Goal: Task Accomplishment & Management: Use online tool/utility

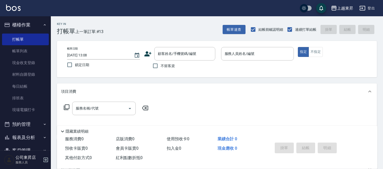
scroll to position [28, 0]
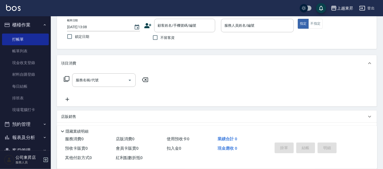
click at [86, 69] on div "項目消費" at bounding box center [217, 63] width 320 height 16
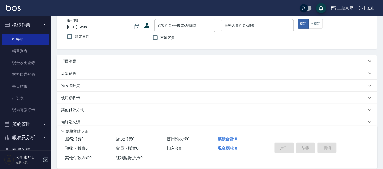
drag, startPoint x: 79, startPoint y: 67, endPoint x: 68, endPoint y: 71, distance: 12.2
click at [71, 72] on div "項目消費 服務名稱/代號 服務名稱/代號 店販銷售 服務人員姓名/編號 服務人員姓名/編號 商品代號/名稱 商品代號/名稱 預收卡販賣 卡券名稱/代號 卡券名…" at bounding box center [217, 91] width 320 height 73
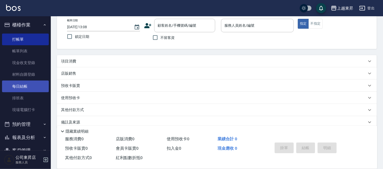
click at [45, 86] on nav "櫃檯作業 打帳單 帳單列表 現金收支登錄 材料自購登錄 每日結帳 排班表 現場電腦打卡 預約管理 預約管理 單日預約紀錄 單週預約紀錄 報表及分析 報表目錄 …" at bounding box center [25, 83] width 51 height 134
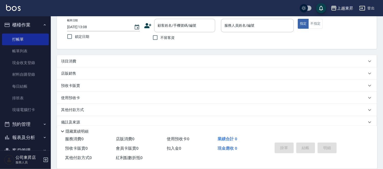
drag, startPoint x: 50, startPoint y: 65, endPoint x: 49, endPoint y: 67, distance: 2.6
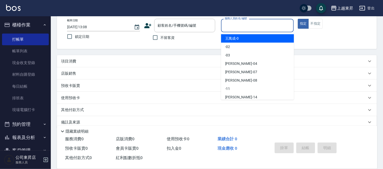
drag, startPoint x: 49, startPoint y: 67, endPoint x: 238, endPoint y: 24, distance: 194.1
click at [238, 24] on input "服務人員姓名/編號" at bounding box center [257, 25] width 68 height 9
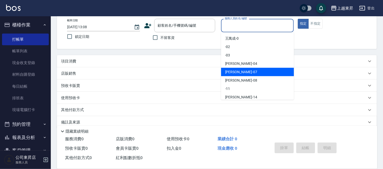
click at [236, 72] on span "榮松 -07" at bounding box center [241, 71] width 32 height 5
type input "[PERSON_NAME]-07"
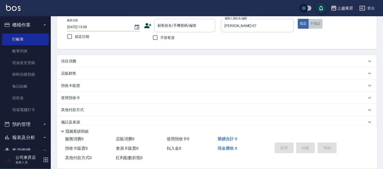
click at [314, 24] on button "不指定" at bounding box center [315, 24] width 14 height 10
click at [81, 59] on div "項目消費" at bounding box center [214, 61] width 306 height 5
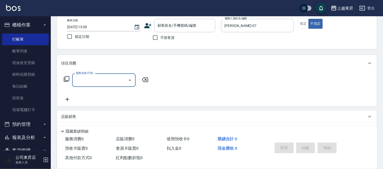
scroll to position [0, 0]
click at [90, 80] on input "服務名稱/代號" at bounding box center [99, 80] width 51 height 9
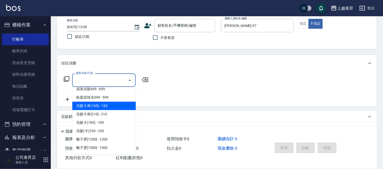
scroll to position [113, 0]
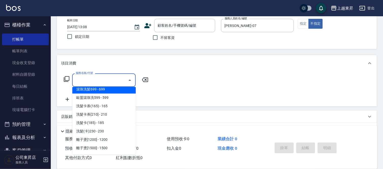
click at [113, 88] on span "滾珠洗髪699 - 699" at bounding box center [103, 89] width 63 height 8
type input "滾珠洗髪699(214)"
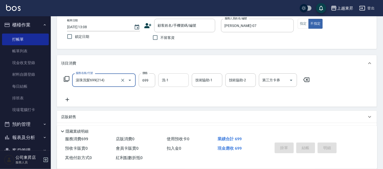
click at [176, 79] on input "洗-1" at bounding box center [174, 80] width 26 height 9
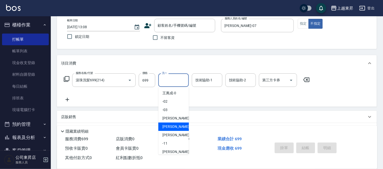
click at [171, 124] on span "榮松 -07" at bounding box center [178, 126] width 32 height 5
type input "[PERSON_NAME]-07"
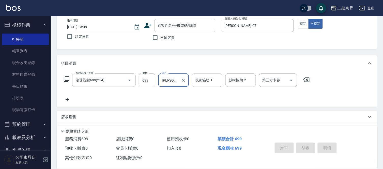
click at [205, 81] on input "技術協助-1" at bounding box center [207, 80] width 26 height 9
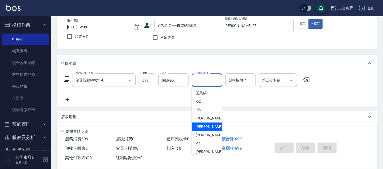
click at [197, 124] on span "榮松 -07" at bounding box center [212, 126] width 32 height 5
type input "[PERSON_NAME]-07"
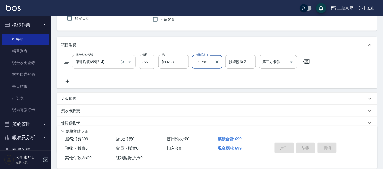
scroll to position [56, 0]
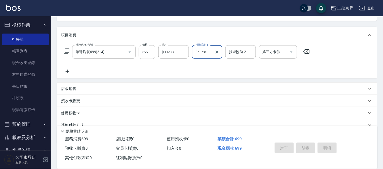
click at [69, 70] on icon at bounding box center [67, 71] width 13 height 6
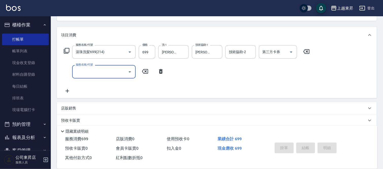
click at [84, 72] on input "服務名稱/代號" at bounding box center [99, 71] width 51 height 9
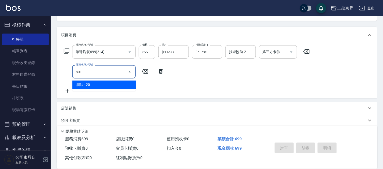
click at [123, 85] on span "潤絲 - 20" at bounding box center [103, 85] width 63 height 8
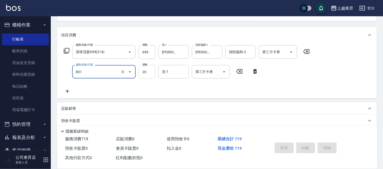
type input "潤絲(801)"
click at [142, 72] on input "20" at bounding box center [147, 72] width 17 height 14
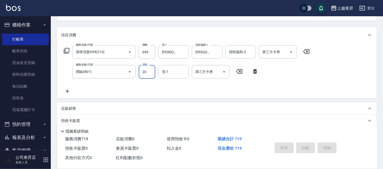
click at [142, 71] on input "20" at bounding box center [147, 72] width 17 height 14
type input "30"
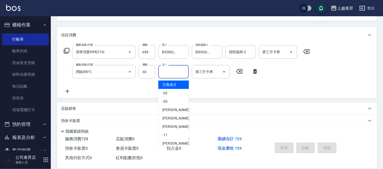
click at [167, 73] on input "洗-1" at bounding box center [174, 71] width 26 height 9
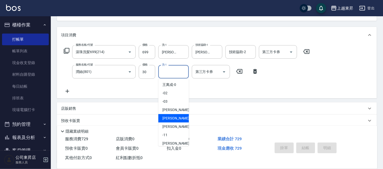
click at [174, 117] on span "榮松 -07" at bounding box center [178, 118] width 32 height 5
type input "[PERSON_NAME]-07"
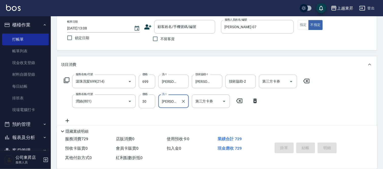
scroll to position [0, 0]
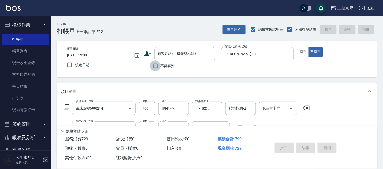
click at [154, 65] on input "不留客資" at bounding box center [155, 65] width 11 height 11
checkbox input "true"
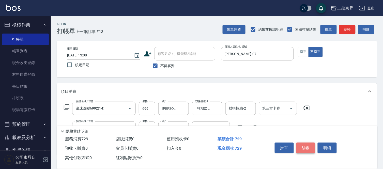
click at [303, 146] on button "結帳" at bounding box center [305, 147] width 19 height 11
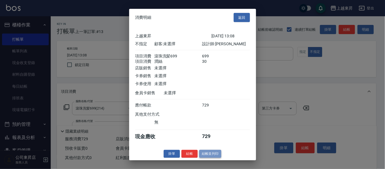
click at [211, 157] on button "結帳並列印" at bounding box center [210, 154] width 22 height 8
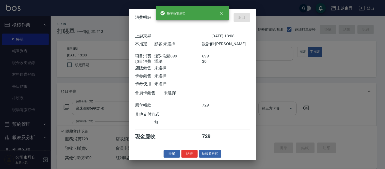
type input "[DATE] 13:54"
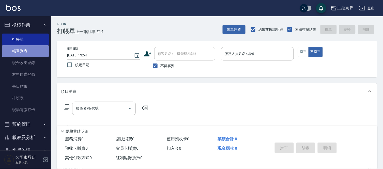
click at [30, 49] on link "帳單列表" at bounding box center [25, 51] width 47 height 12
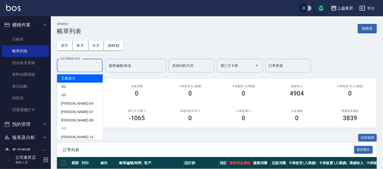
click at [74, 64] on input "設計師編號/姓名" at bounding box center [79, 65] width 41 height 9
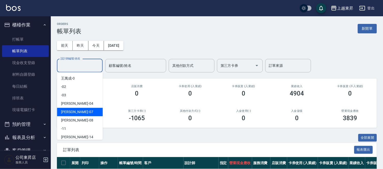
click at [64, 109] on span "榮松 -07" at bounding box center [77, 111] width 32 height 5
type input "[PERSON_NAME]-07"
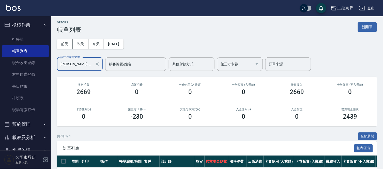
scroll to position [56, 0]
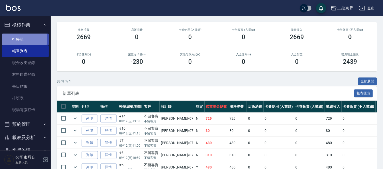
click at [22, 39] on link "打帳單" at bounding box center [25, 40] width 47 height 12
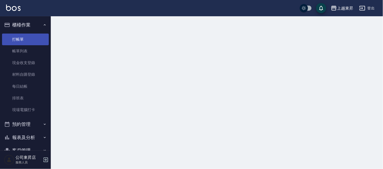
click at [22, 39] on link "打帳單" at bounding box center [25, 40] width 47 height 12
